Goal: Task Accomplishment & Management: Manage account settings

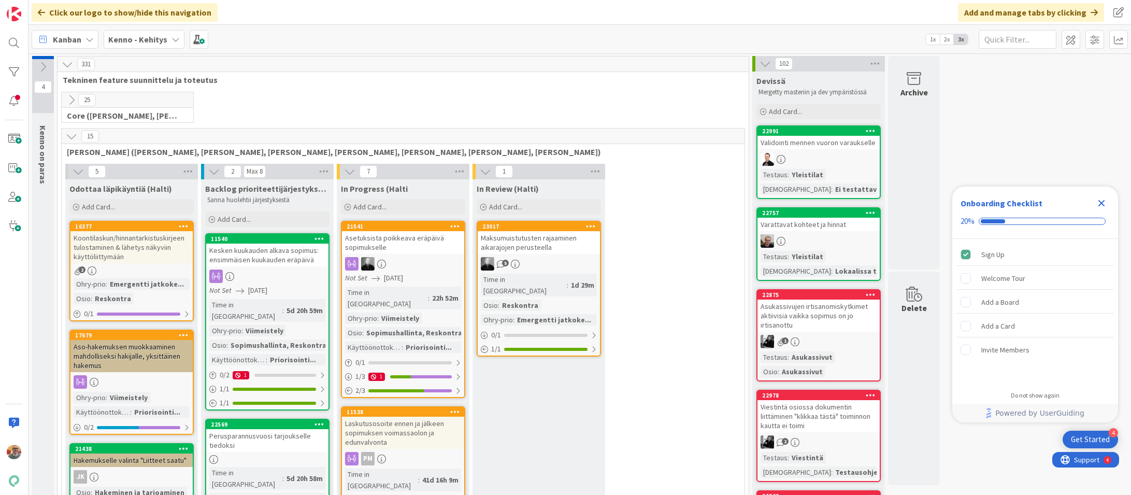
click at [1100, 204] on icon "Close Checklist" at bounding box center [1101, 203] width 7 height 7
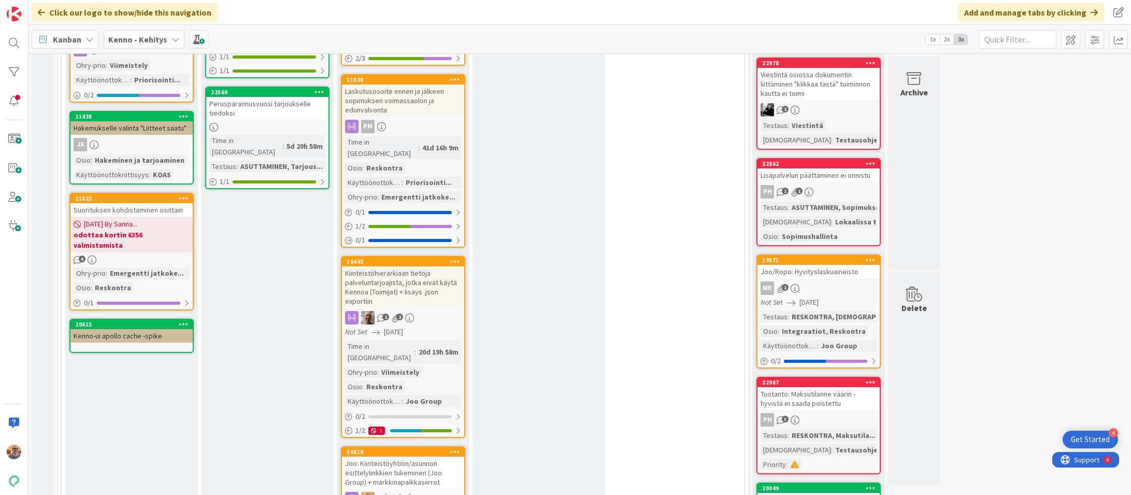
scroll to position [444, 0]
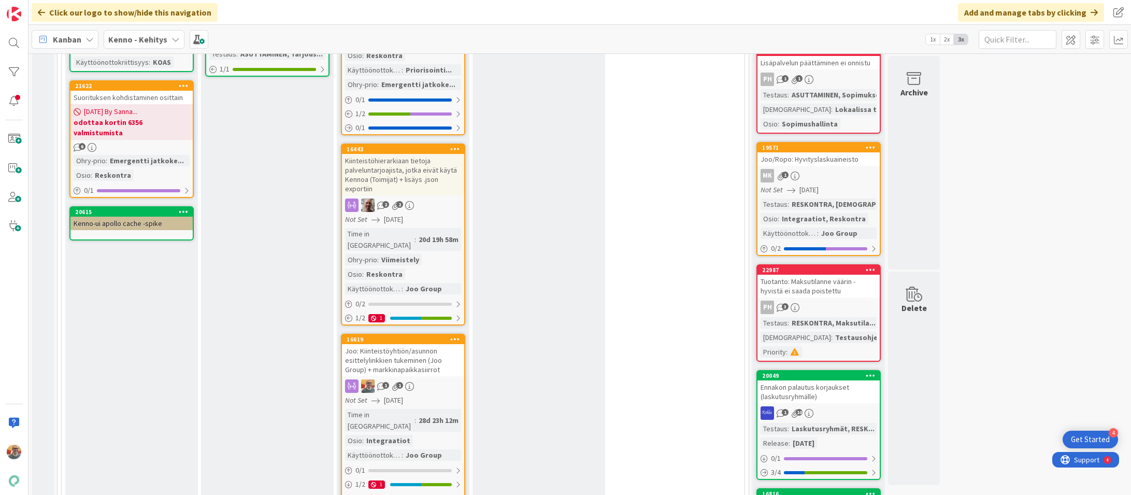
click at [403, 344] on div "Joo: Kiinteistöyhtiön/asunnon esittelylinkkien tukeminen (Joo Group) + markkina…" at bounding box center [403, 360] width 122 height 32
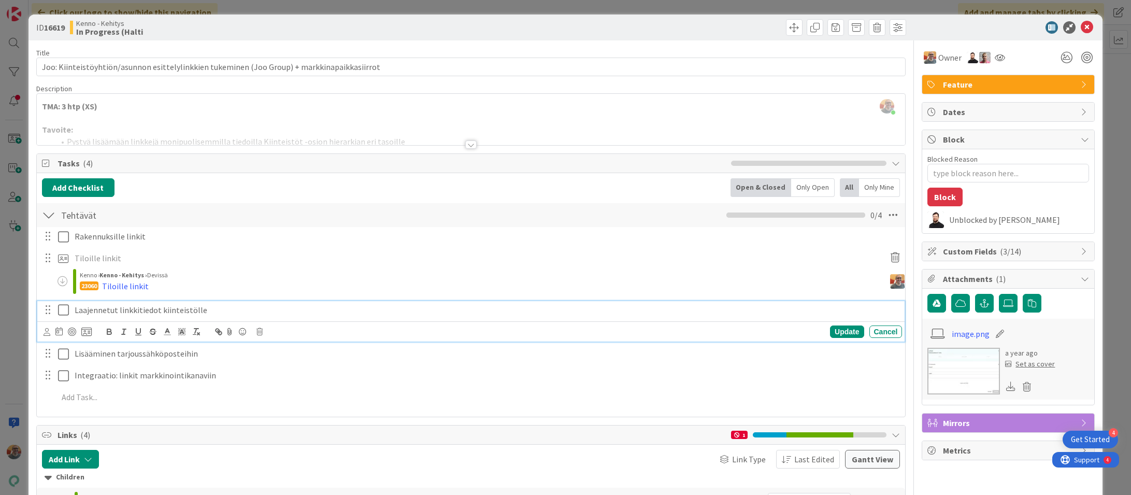
click at [63, 310] on icon at bounding box center [63, 310] width 11 height 12
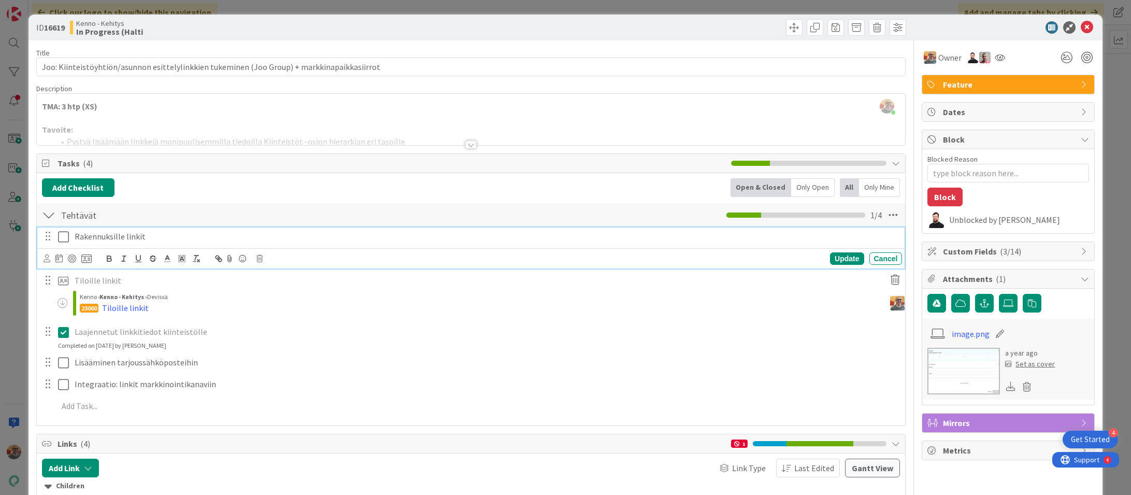
click at [84, 238] on p "Rakennuksille linkit" at bounding box center [486, 237] width 823 height 12
click at [91, 260] on icon at bounding box center [86, 258] width 10 height 9
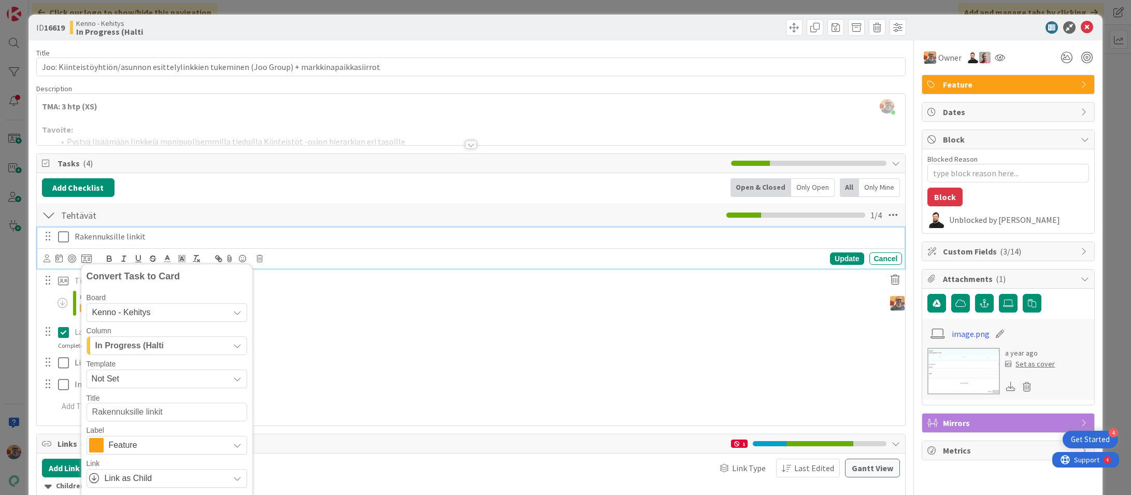
click at [150, 347] on span "In Progress (Halti" at bounding box center [129, 345] width 68 height 13
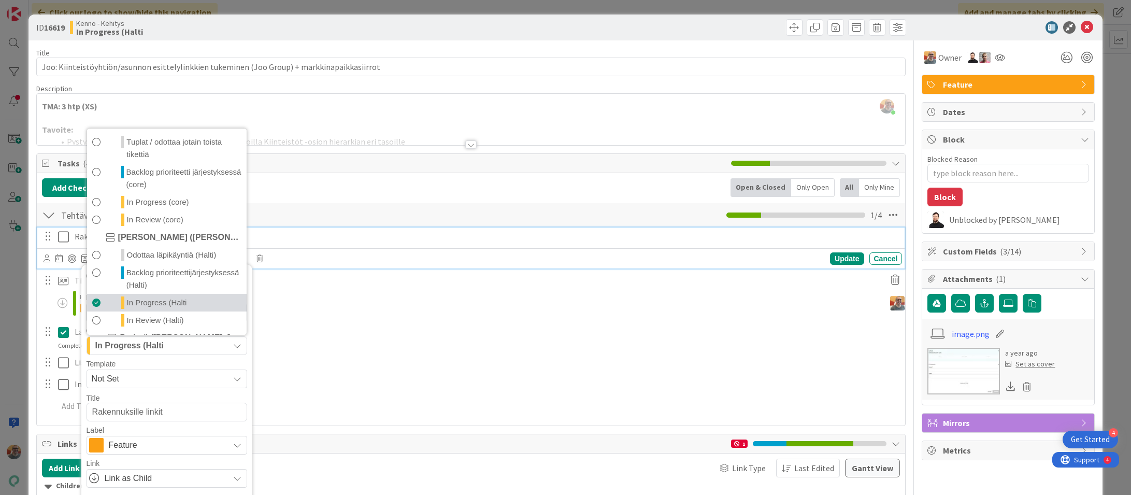
scroll to position [63, 0]
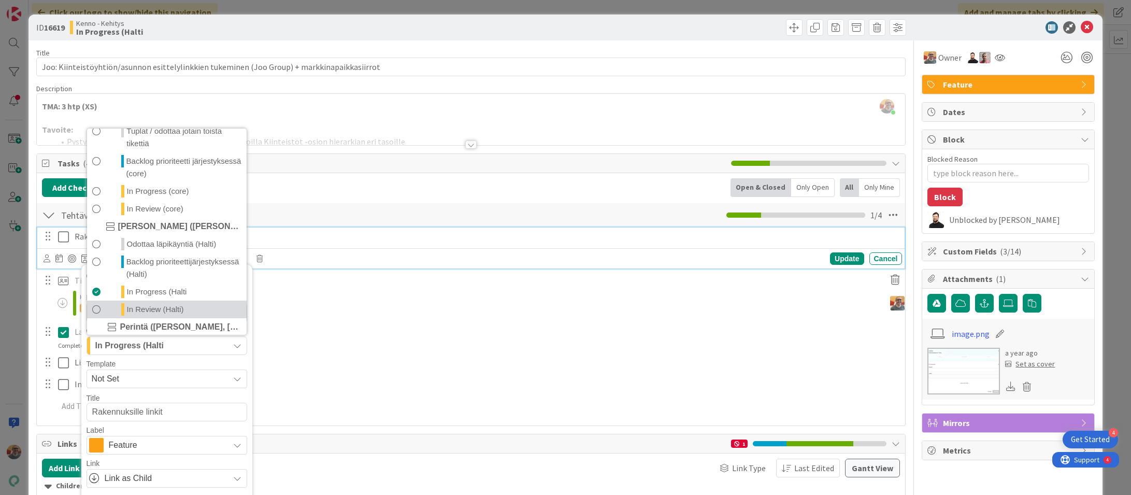
click at [167, 309] on span "In Review (Halti)" at bounding box center [155, 309] width 57 height 12
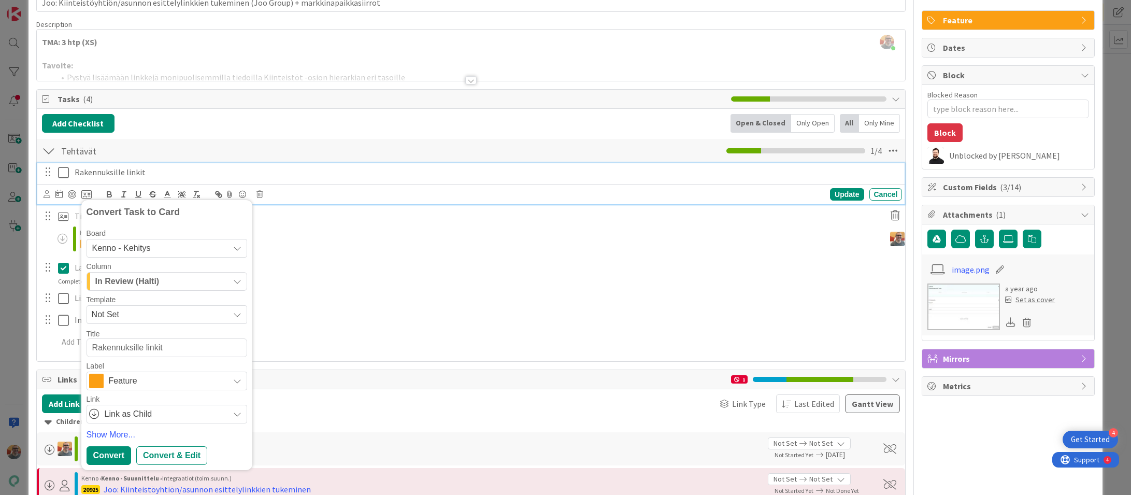
scroll to position [102, 0]
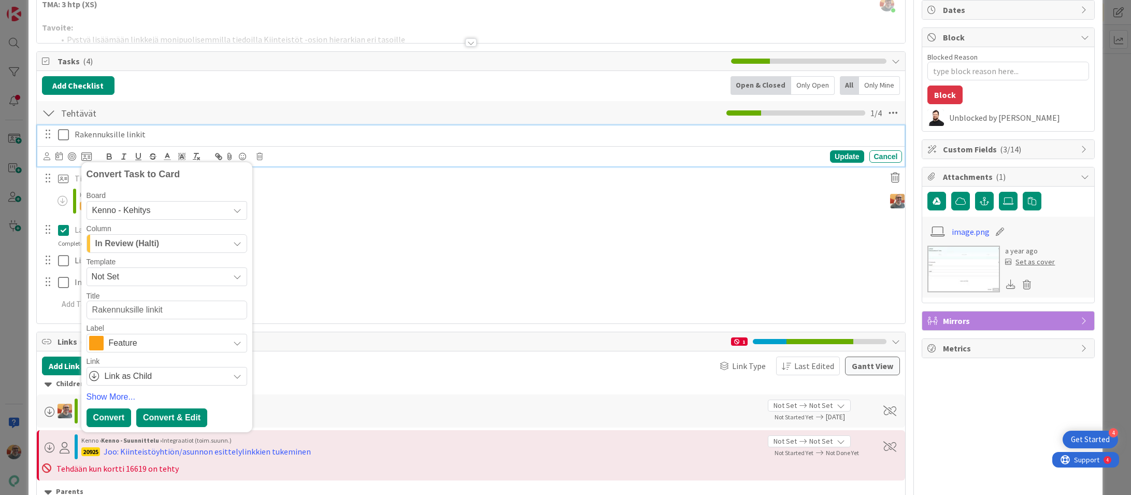
click at [155, 415] on div "Convert & Edit" at bounding box center [171, 417] width 71 height 19
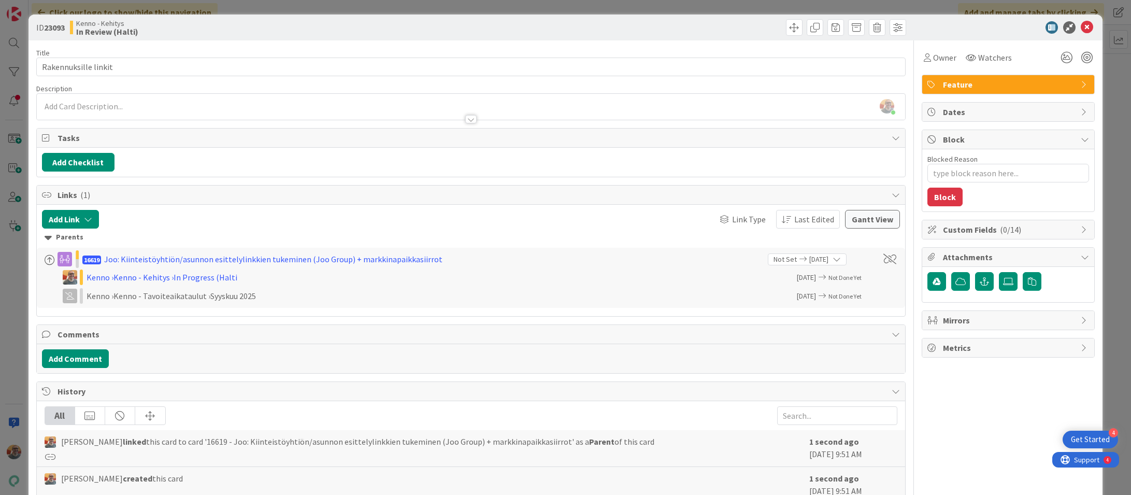
click at [156, 110] on div at bounding box center [471, 114] width 869 height 11
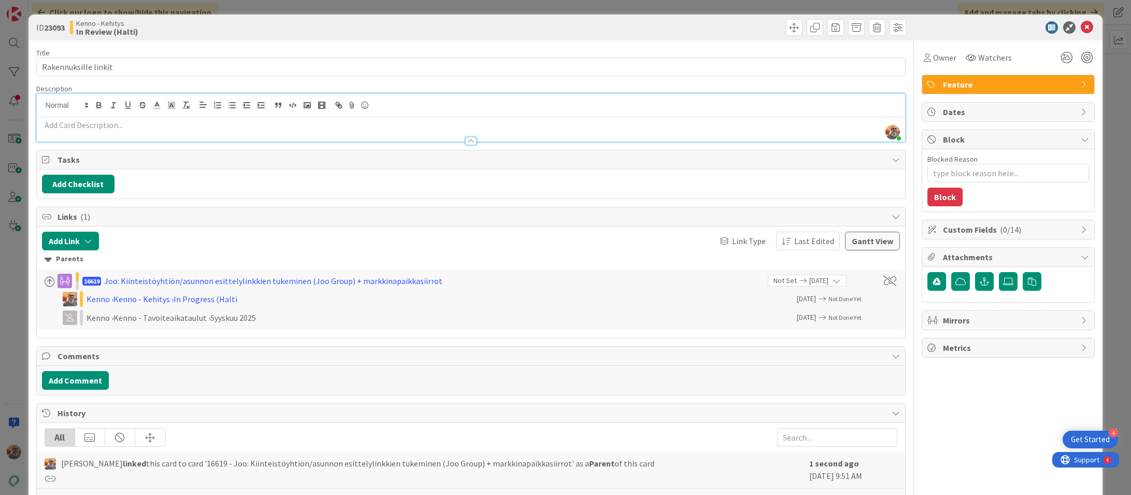
click at [148, 126] on p at bounding box center [471, 125] width 858 height 12
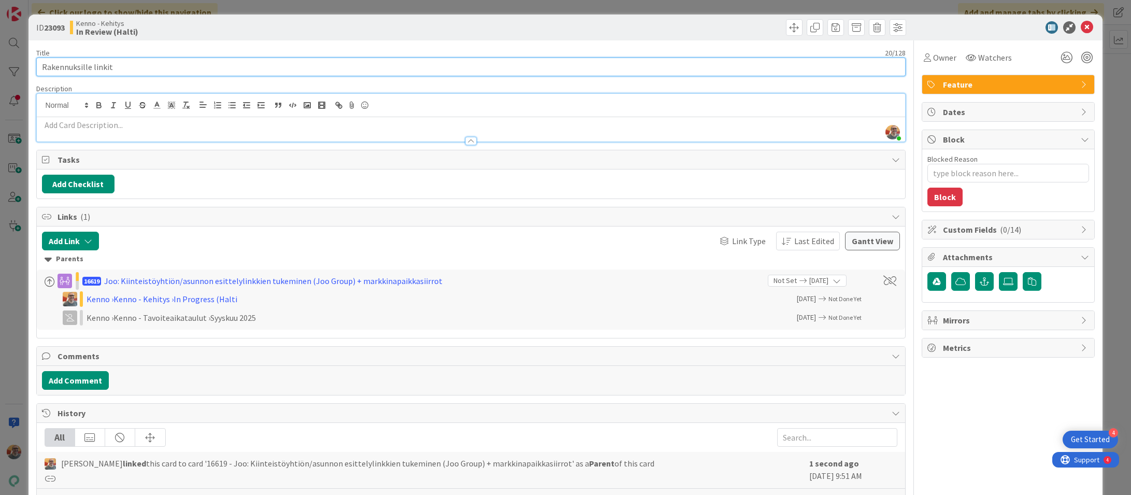
click at [138, 70] on input "Rakennuksille linkit" at bounding box center [471, 67] width 870 height 19
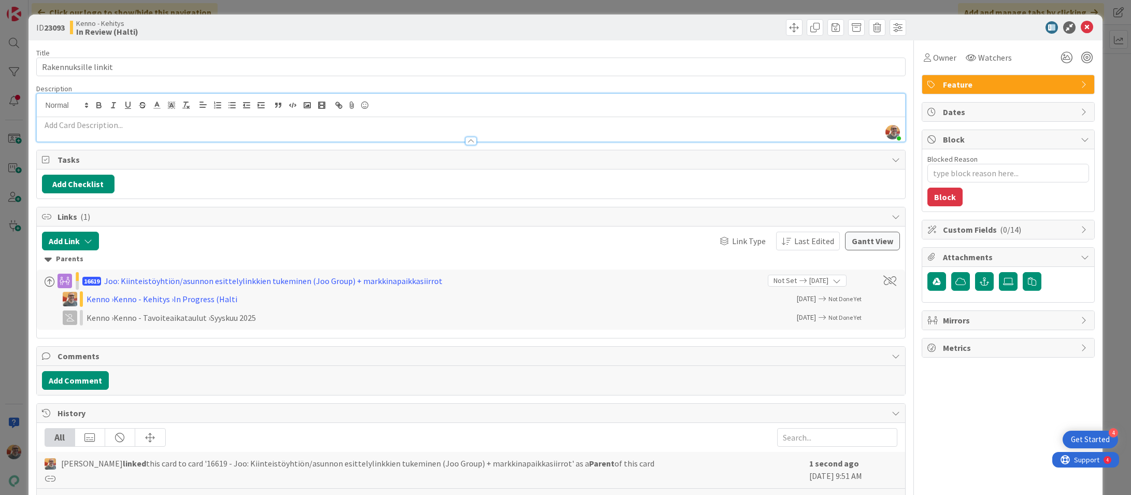
type textarea "x"
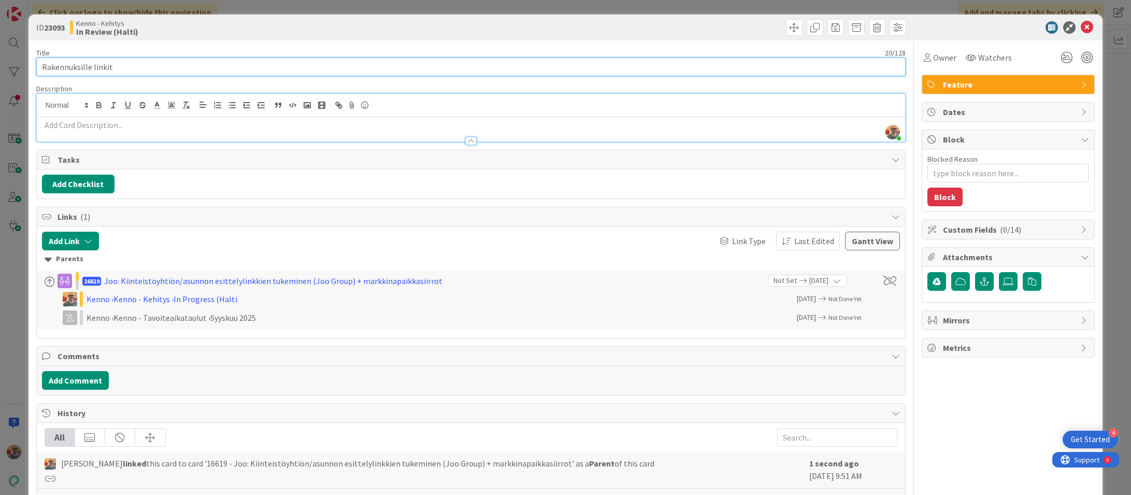
drag, startPoint x: 88, startPoint y: 62, endPoint x: -63, endPoint y: 50, distance: 151.7
click at [0, 50] on html "4 Get Started Click our logo to show/hide this navigation Add and manage tabs b…" at bounding box center [565, 247] width 1131 height 495
paste input "Ulkoisten linkkien hallinta rakennuksille"
type input "Ulkoisten linkkien hallinta rakennuksille"
type textarea "x"
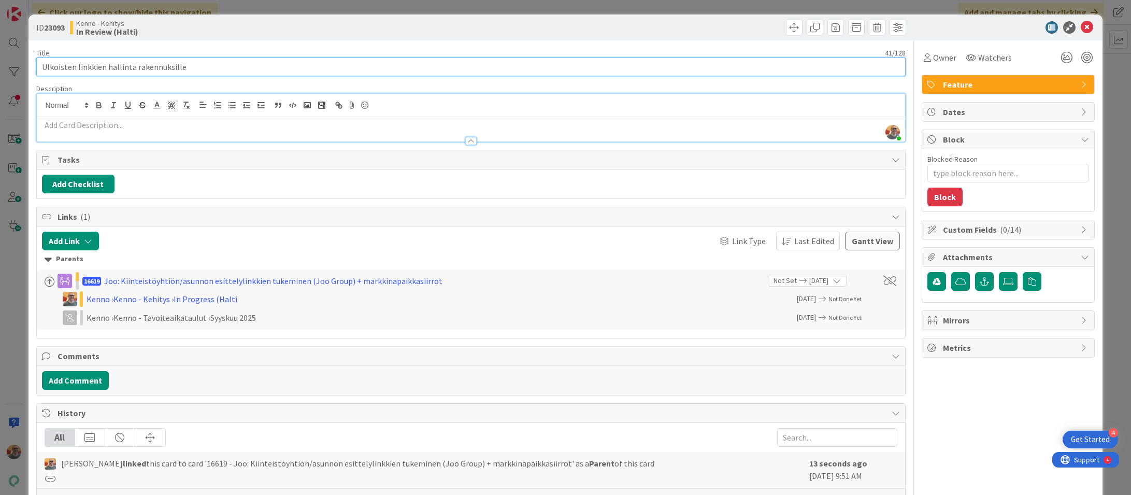
type input "Ulkoisten linkkien hallinta rakennuksille"
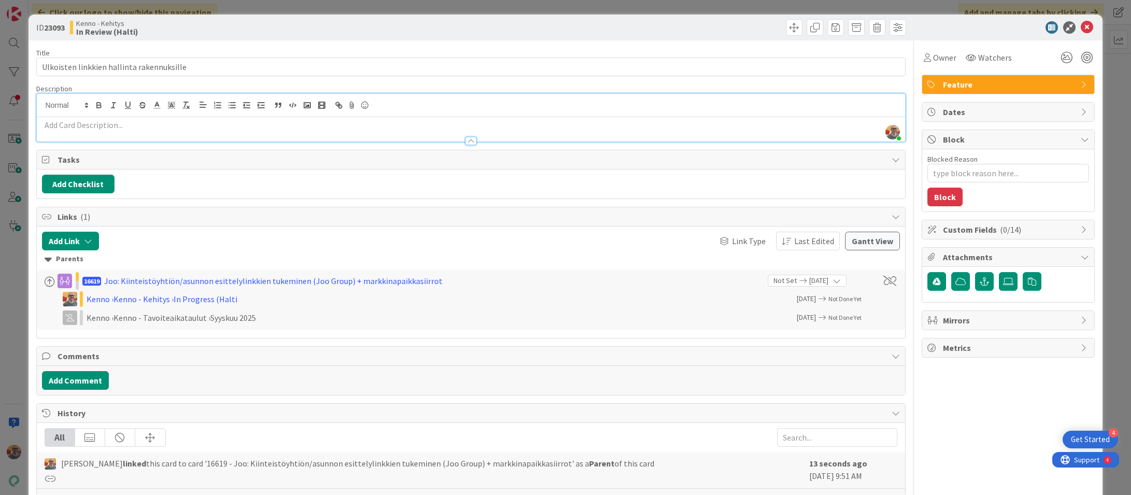
click at [172, 126] on p at bounding box center [471, 125] width 858 height 12
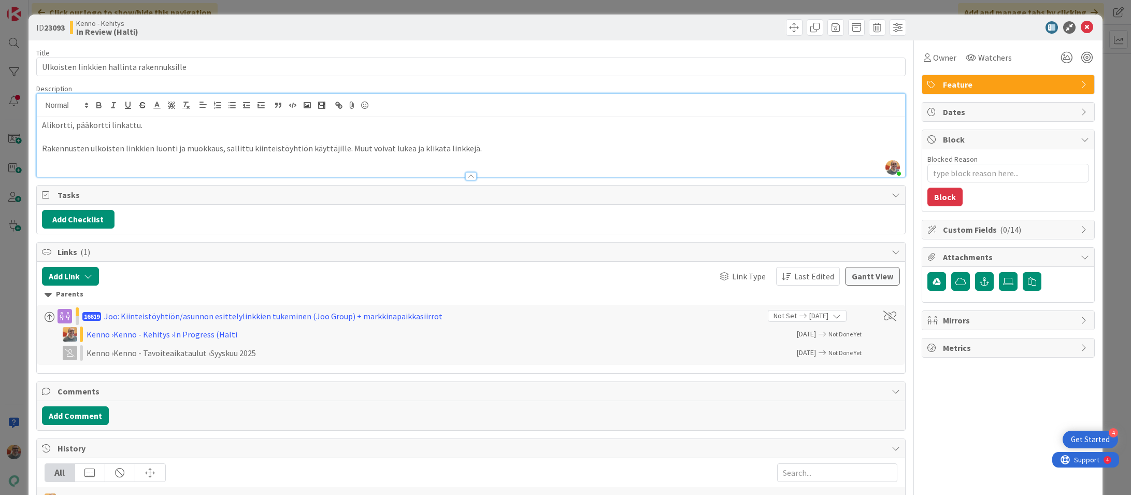
click at [214, 136] on p at bounding box center [471, 137] width 858 height 12
click at [136, 166] on div at bounding box center [471, 171] width 869 height 11
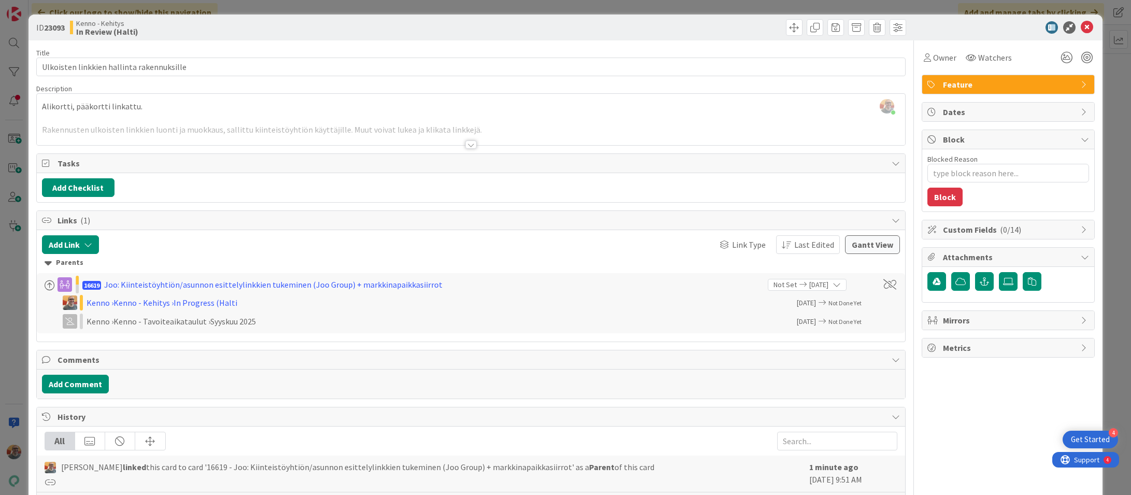
click at [134, 128] on div at bounding box center [471, 132] width 869 height 26
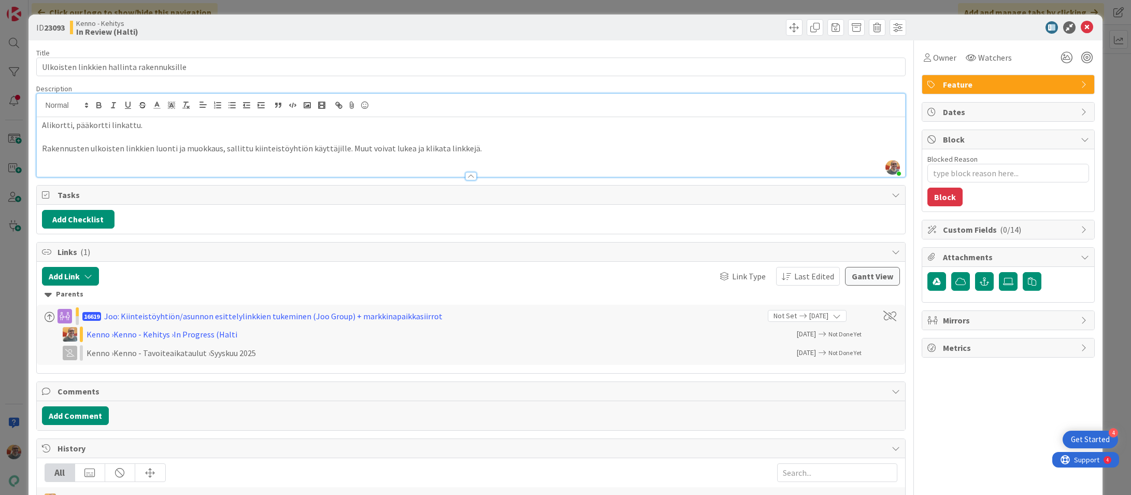
click at [469, 149] on p "Rakennusten ulkoisten linkkien luonti ja muokkaus, sallittu kiinteistöyhtiön kä…" at bounding box center [471, 148] width 858 height 12
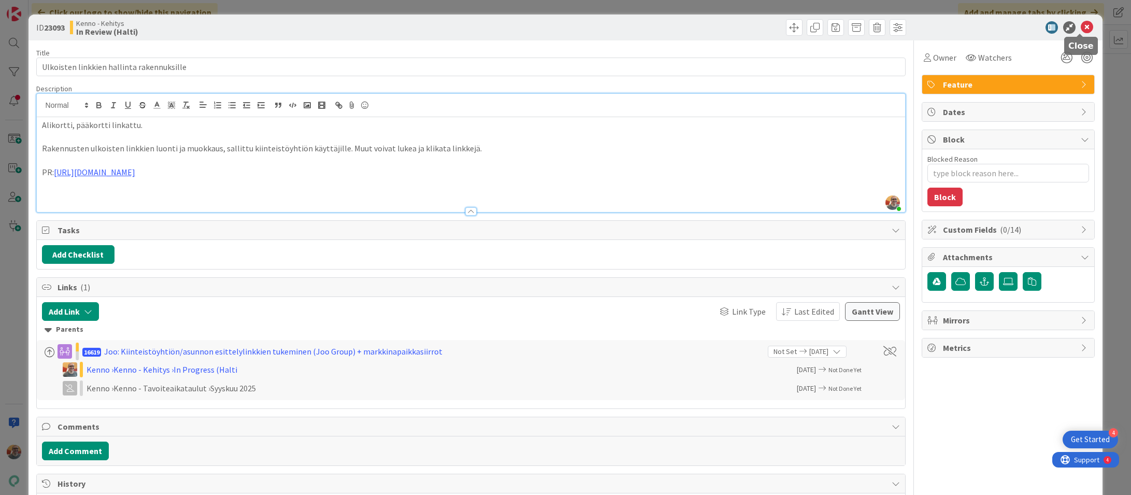
click at [1081, 31] on icon at bounding box center [1087, 27] width 12 height 12
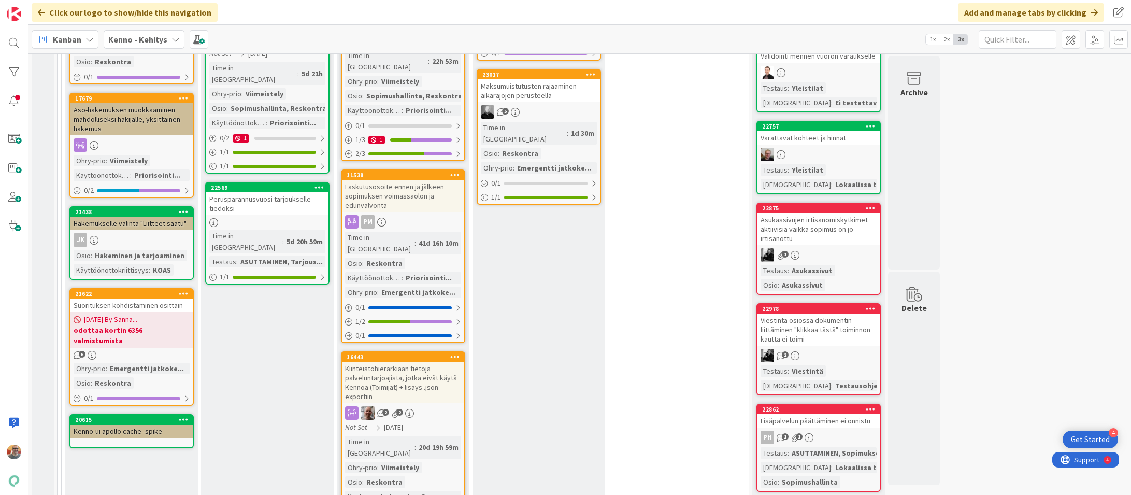
scroll to position [118, 0]
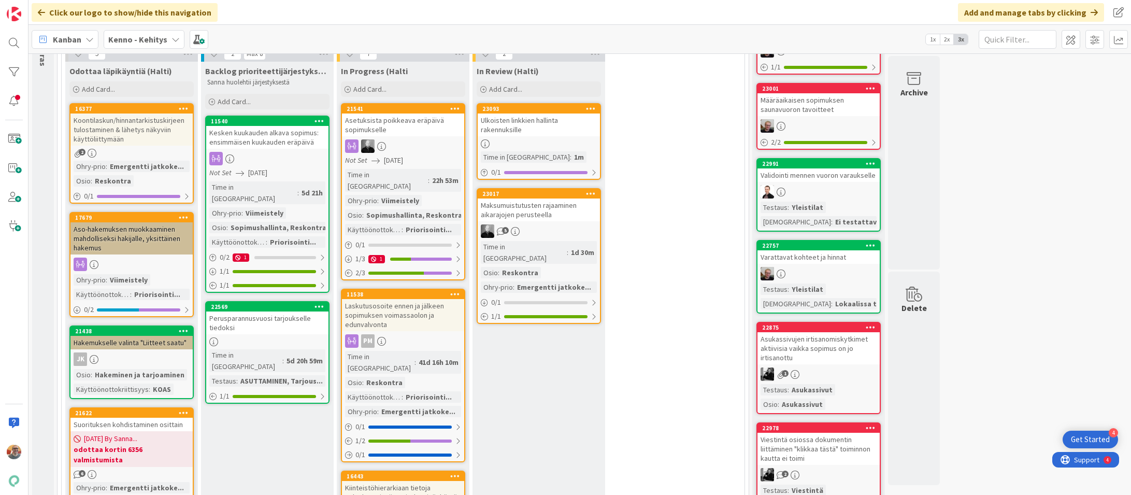
click at [536, 131] on div "Ulkoisten linkkien hallinta rakennuksille" at bounding box center [539, 124] width 122 height 23
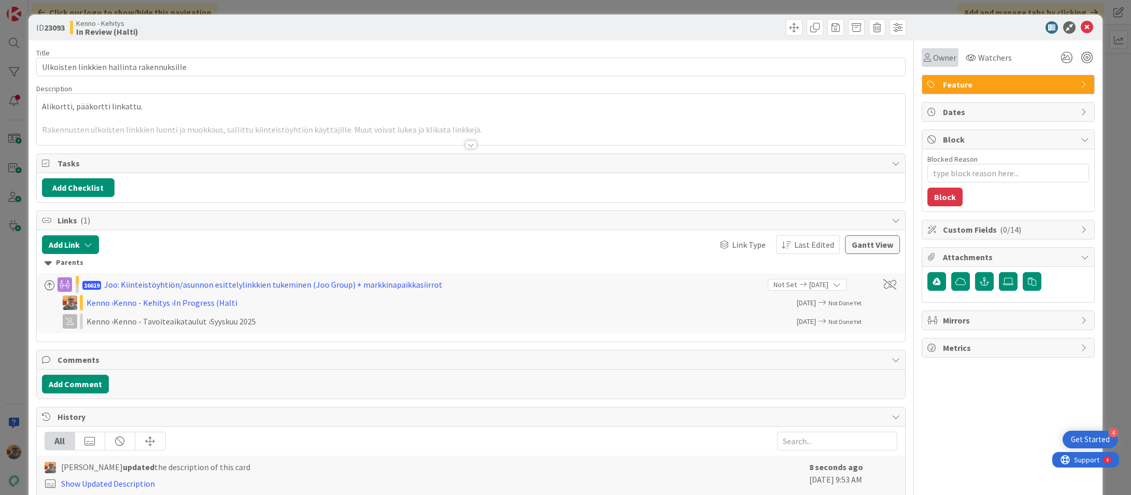
click at [933, 59] on span "Owner" at bounding box center [944, 57] width 23 height 12
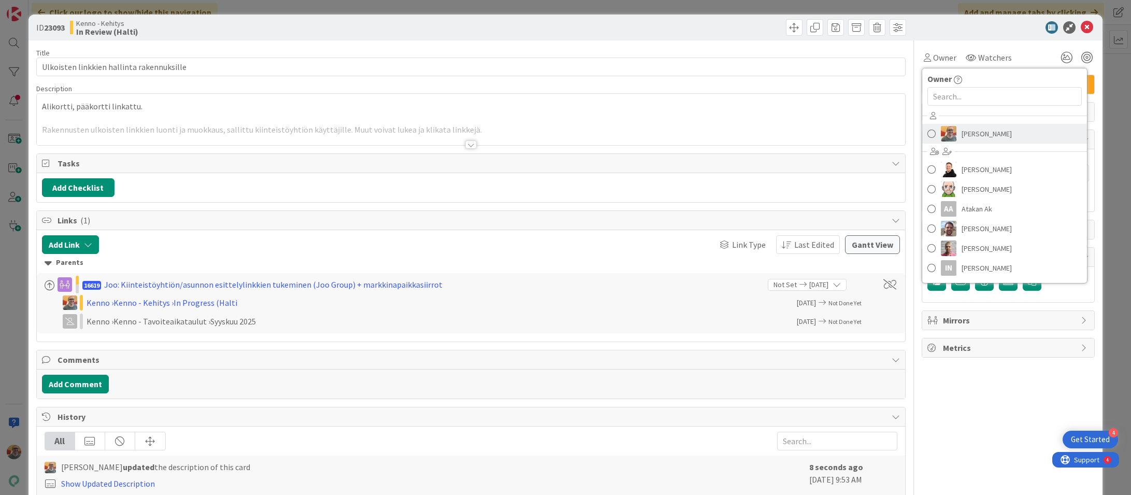
click at [973, 135] on span "Basse Nyberg" at bounding box center [986, 134] width 50 height 16
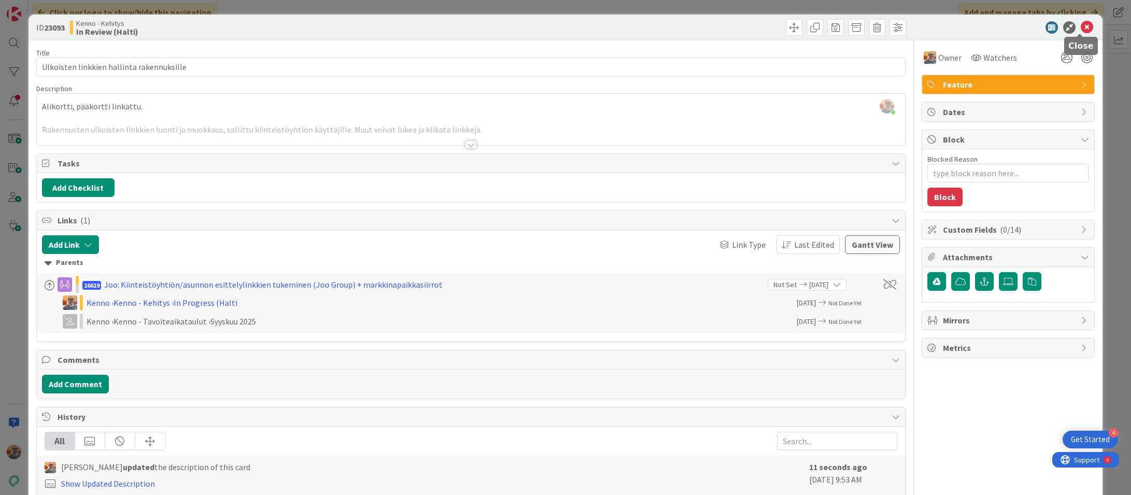
click at [1081, 28] on icon at bounding box center [1087, 27] width 12 height 12
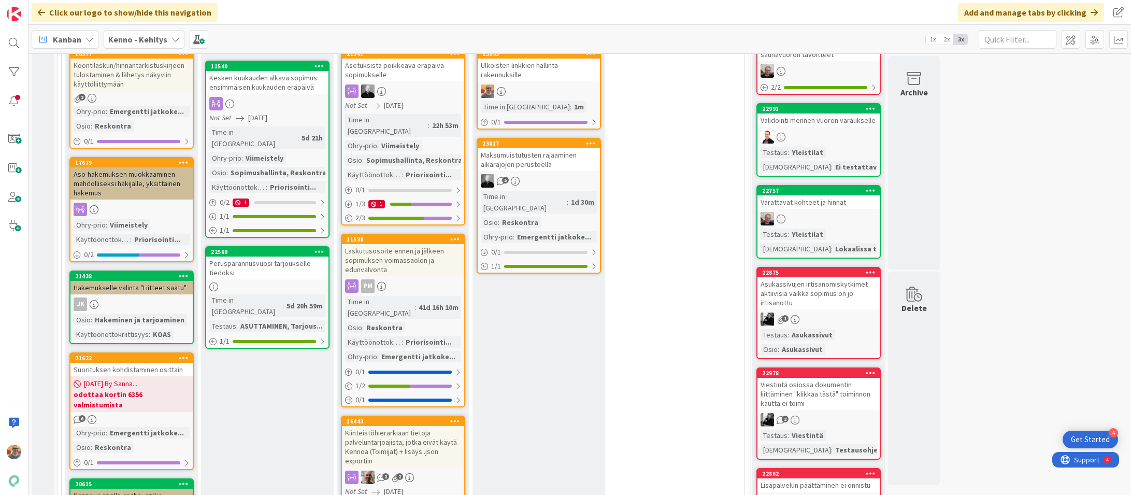
scroll to position [97, 0]
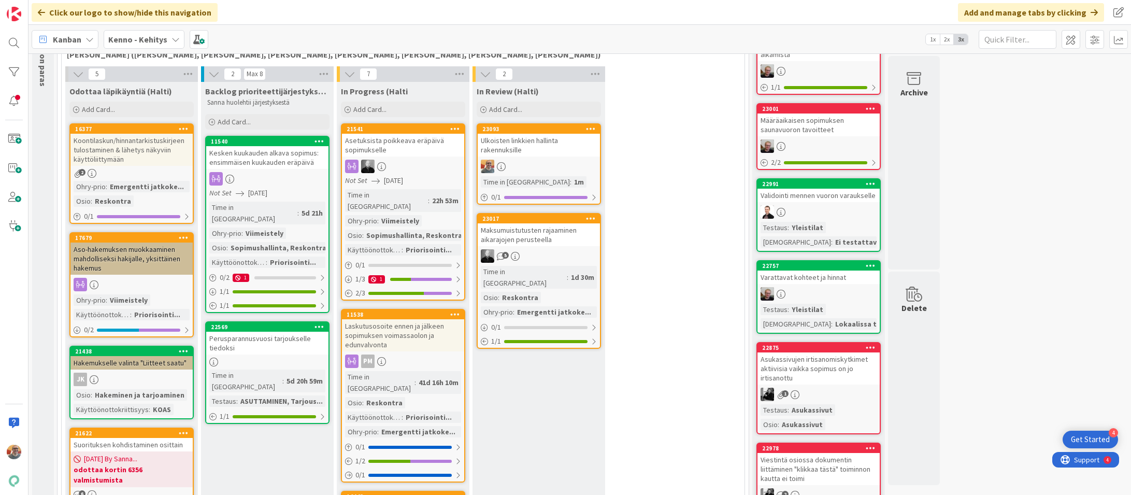
click at [549, 150] on div "Ulkoisten linkkien hallinta rakennuksille" at bounding box center [539, 145] width 122 height 23
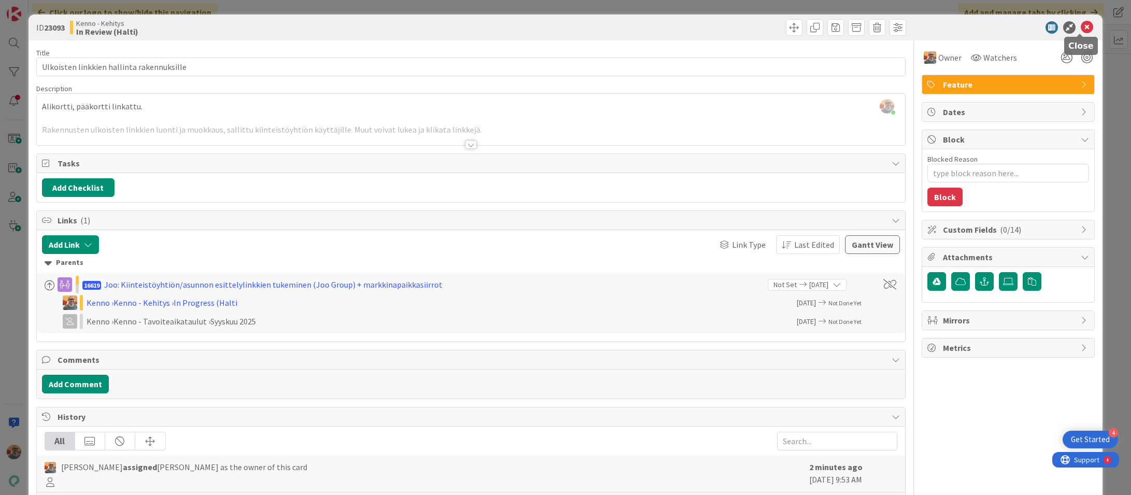
click at [1081, 27] on icon at bounding box center [1087, 27] width 12 height 12
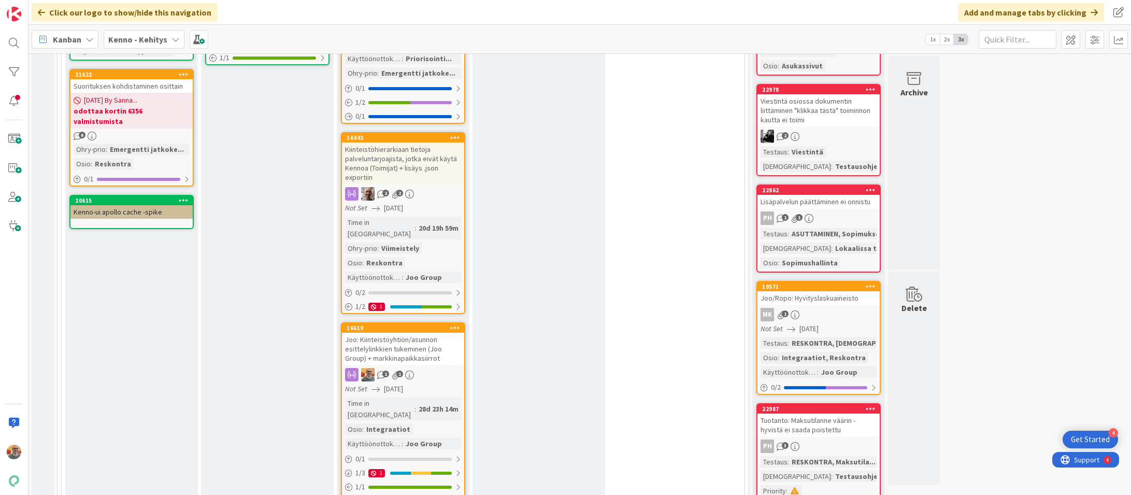
click at [391, 333] on div "Joo: Kiinteistöyhtiön/asunnon esittelylinkkien tukeminen (Joo Group) + markkina…" at bounding box center [403, 349] width 122 height 32
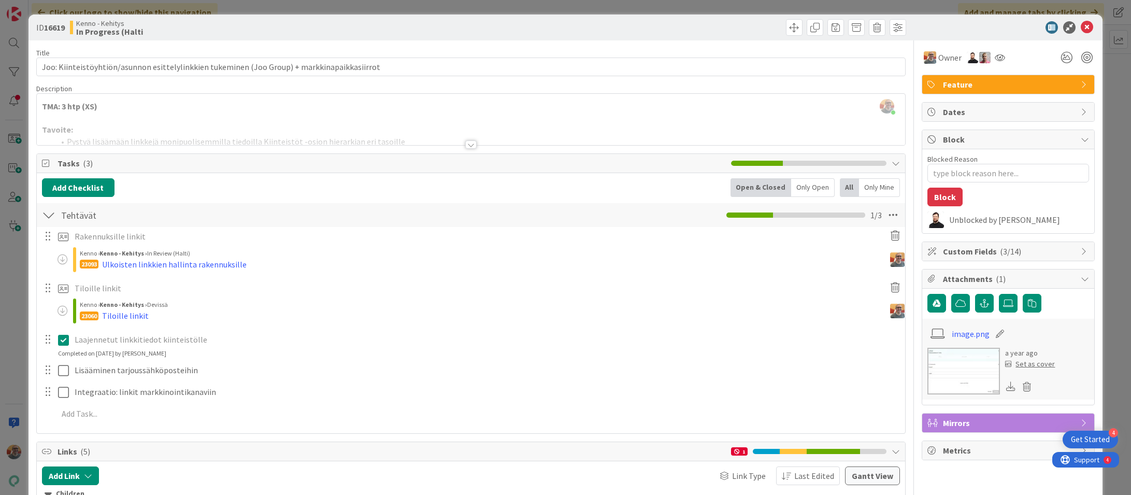
type textarea "x"
click at [304, 119] on div at bounding box center [471, 132] width 869 height 26
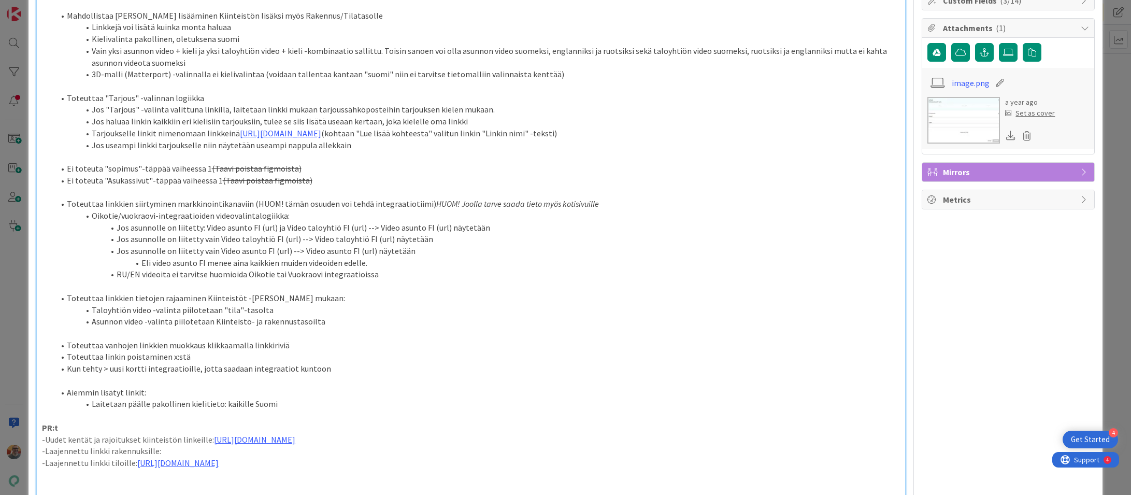
scroll to position [324, 0]
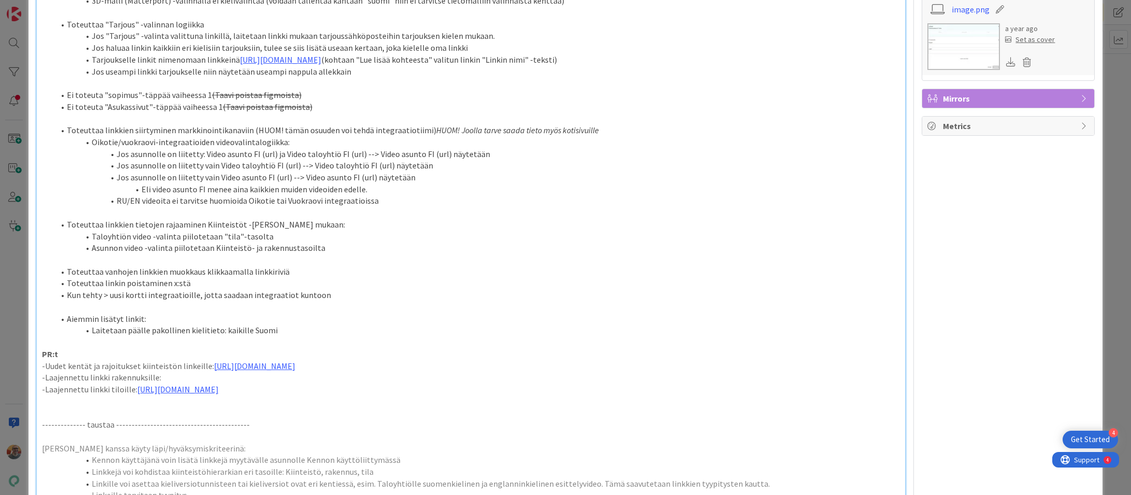
click at [165, 383] on p "-Laajennettu linkki rakennuksille:" at bounding box center [471, 377] width 858 height 12
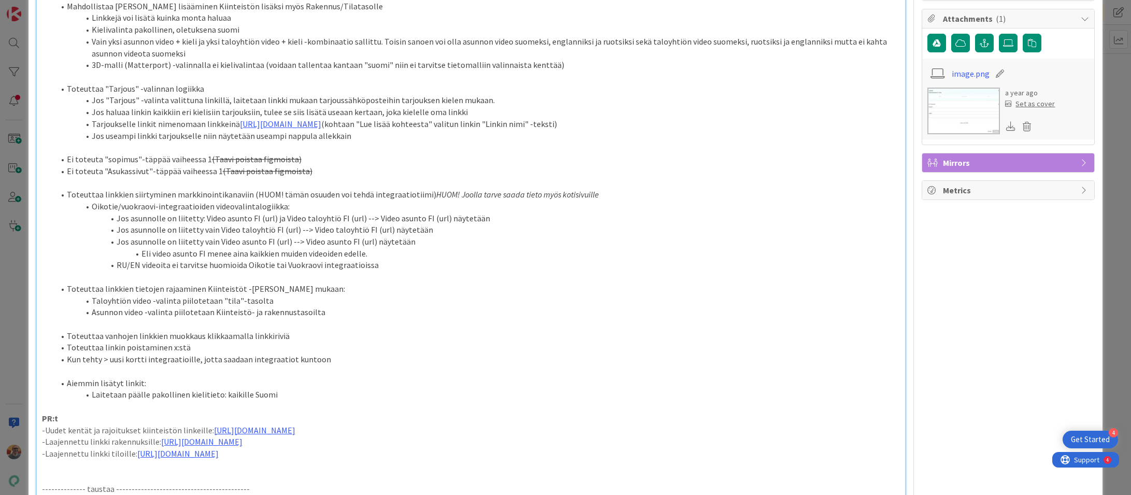
type textarea "x"
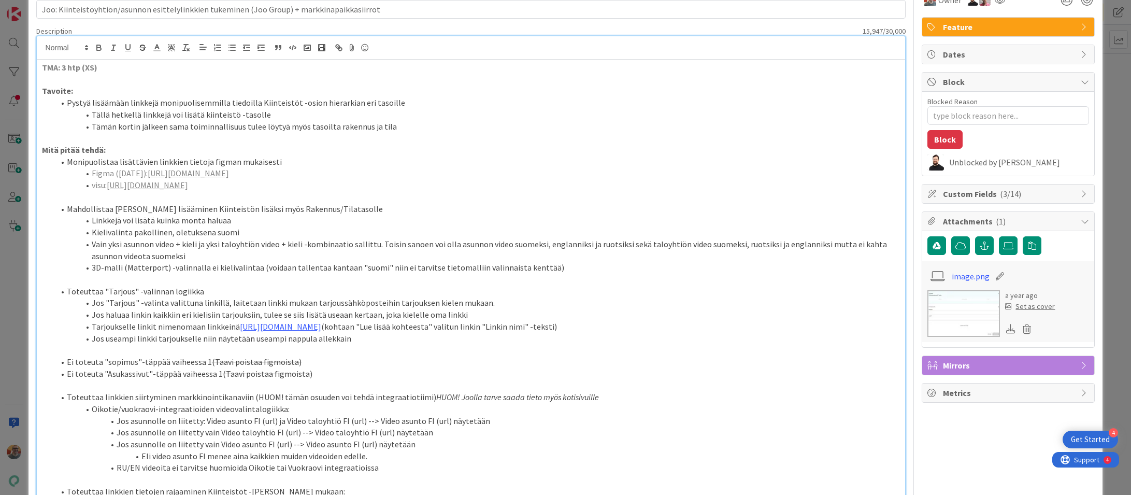
scroll to position [5, 0]
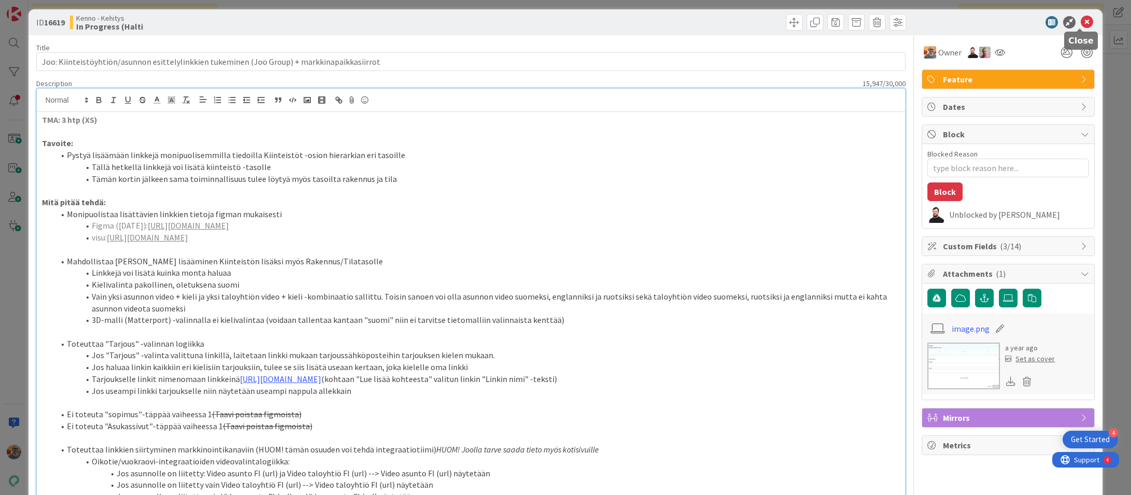
click at [1082, 20] on icon at bounding box center [1087, 22] width 12 height 12
